Goal: Check status: Check status

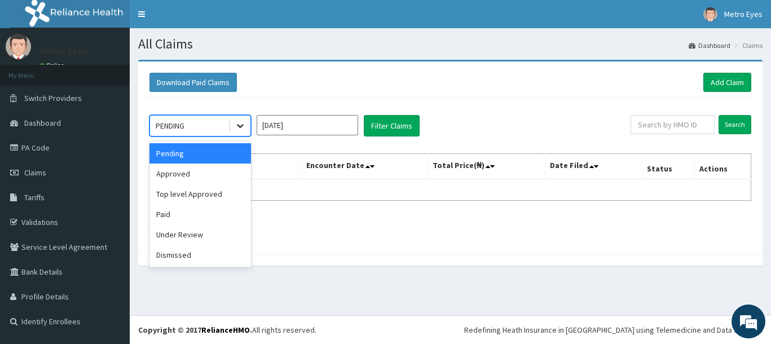
click at [241, 130] on icon at bounding box center [240, 125] width 11 height 11
click at [494, 76] on div "Download Paid Claims Add Claim" at bounding box center [450, 82] width 602 height 19
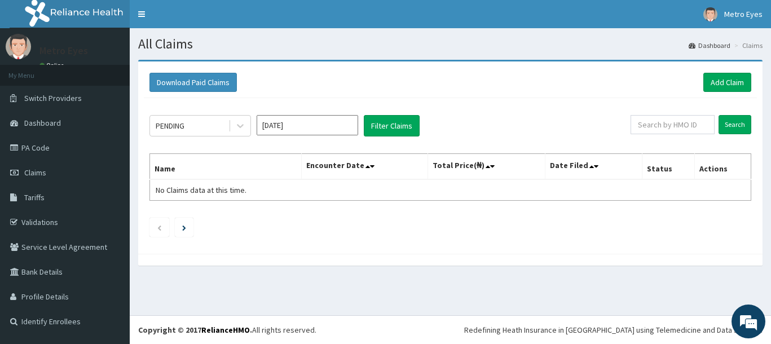
click at [281, 130] on input "[DATE]" at bounding box center [308, 125] width 102 height 20
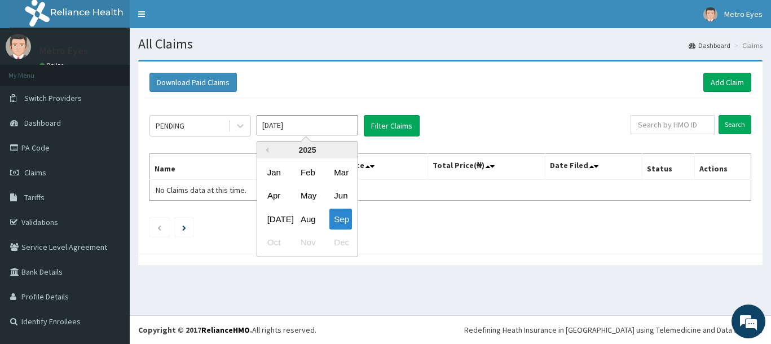
click at [306, 149] on div "2025" at bounding box center [307, 150] width 100 height 17
click at [295, 130] on input "[DATE]" at bounding box center [308, 125] width 102 height 20
click at [283, 243] on div "Oct" at bounding box center [274, 242] width 23 height 21
click at [298, 129] on input "[DATE]" at bounding box center [308, 125] width 102 height 20
click at [305, 236] on div "Nov" at bounding box center [307, 242] width 23 height 21
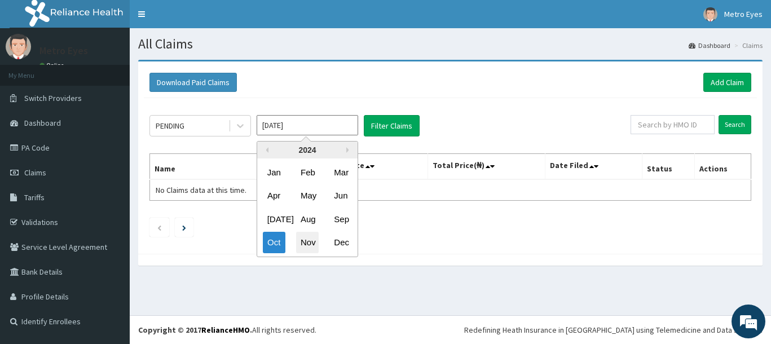
type input "[DATE]"
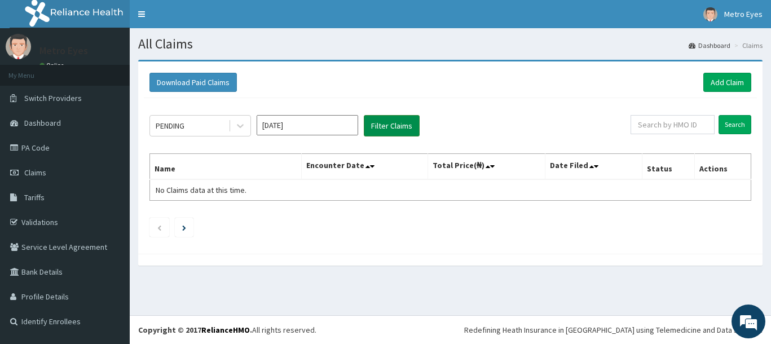
click at [393, 127] on button "Filter Claims" at bounding box center [392, 125] width 56 height 21
click at [743, 130] on input "Search" at bounding box center [735, 124] width 33 height 19
click at [747, 135] on div "Search" at bounding box center [691, 125] width 121 height 21
click at [746, 130] on input "Search" at bounding box center [735, 124] width 33 height 19
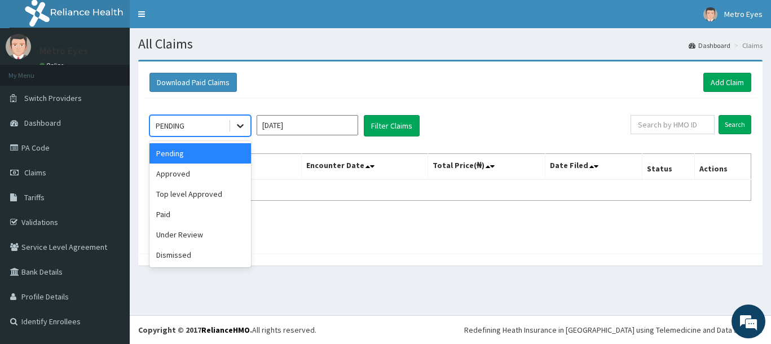
click at [241, 130] on icon at bounding box center [240, 125] width 11 height 11
click at [212, 182] on div "Approved" at bounding box center [200, 174] width 102 height 20
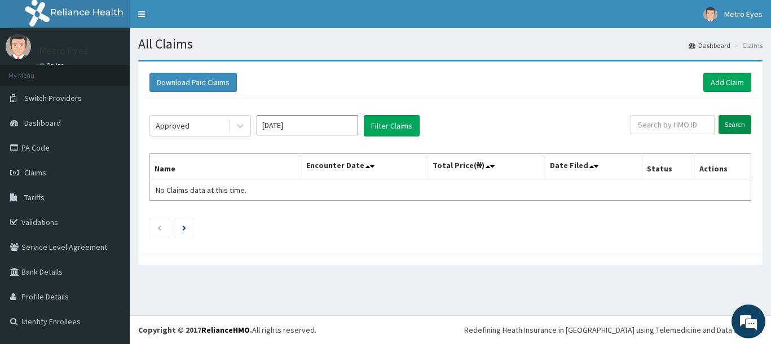
click at [733, 129] on input "Search" at bounding box center [735, 124] width 33 height 19
click at [241, 129] on icon at bounding box center [240, 125] width 11 height 11
click at [390, 125] on button "Filter Claims" at bounding box center [392, 125] width 56 height 21
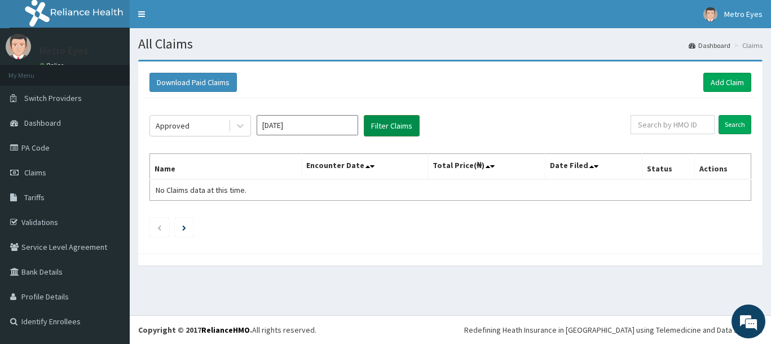
click at [390, 125] on button "Filter Claims" at bounding box center [392, 125] width 56 height 21
click at [395, 132] on button "Filter Claims" at bounding box center [392, 125] width 56 height 21
click at [725, 126] on input "Search" at bounding box center [735, 124] width 33 height 19
